Goal: Navigation & Orientation: Find specific page/section

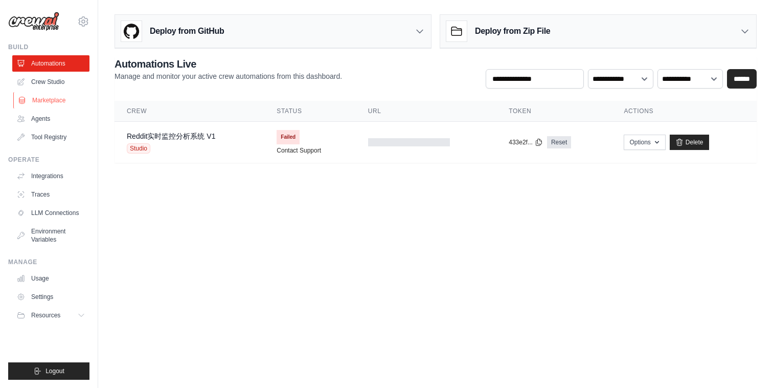
click at [49, 108] on link "Marketplace" at bounding box center [51, 100] width 77 height 16
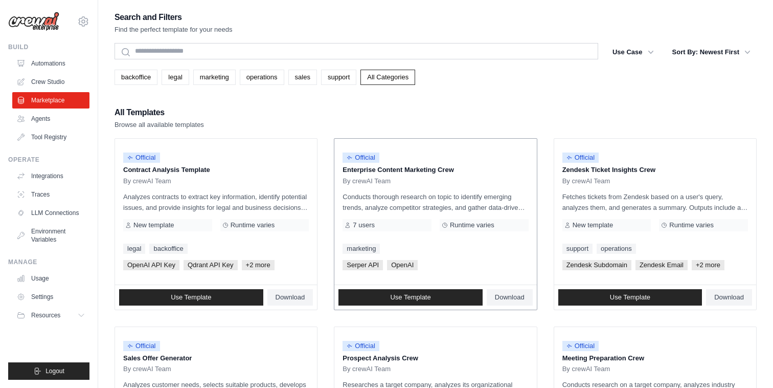
scroll to position [560, 0]
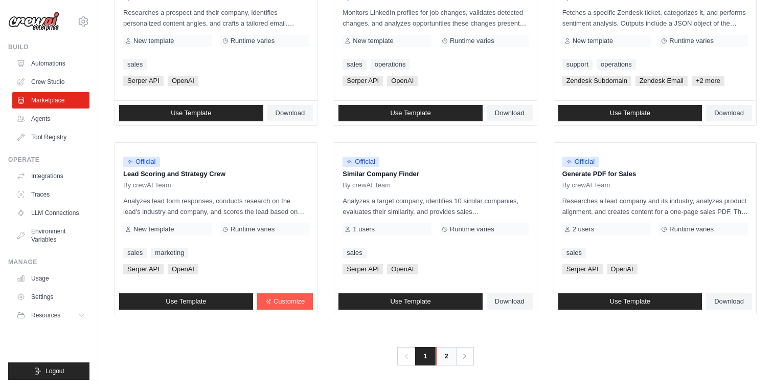
click at [439, 362] on link "2" at bounding box center [446, 356] width 20 height 18
click at [444, 359] on link "2" at bounding box center [446, 356] width 20 height 18
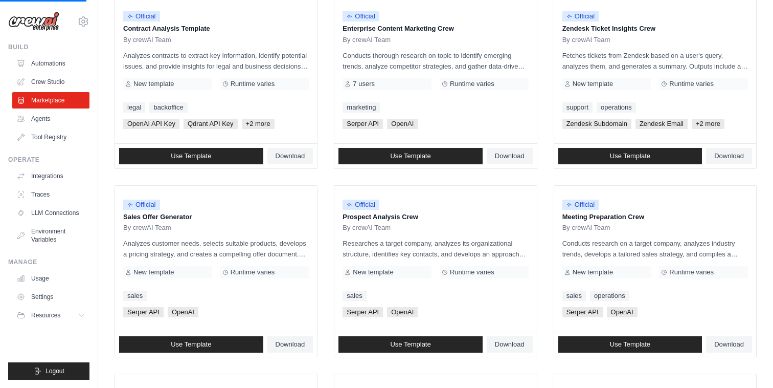
scroll to position [0, 0]
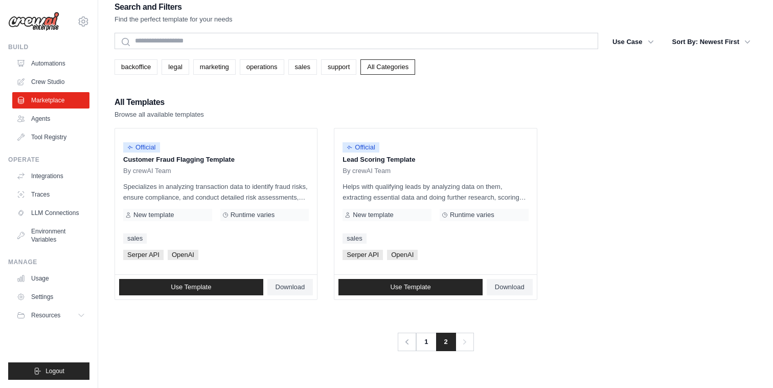
scroll to position [20, 0]
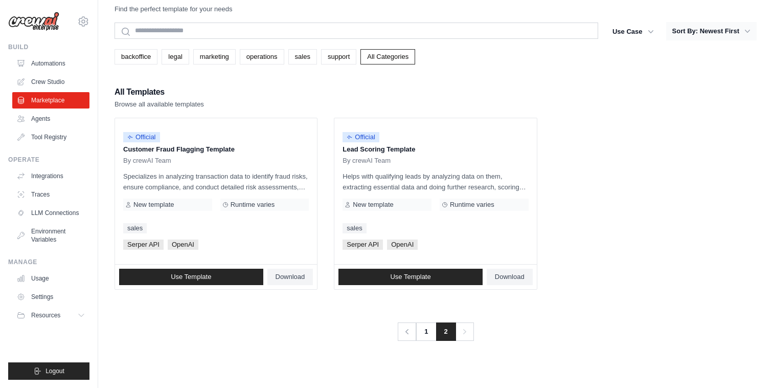
click at [710, 34] on button "Sort By: Newest First" at bounding box center [711, 31] width 91 height 18
click at [423, 331] on link "1" at bounding box center [427, 331] width 20 height 18
click at [46, 123] on link "Agents" at bounding box center [51, 118] width 77 height 16
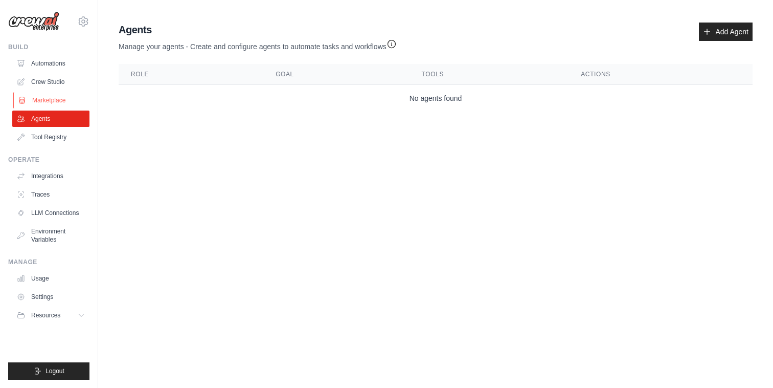
click at [56, 95] on link "Marketplace" at bounding box center [51, 100] width 77 height 16
